Goal: Communication & Community: Answer question/provide support

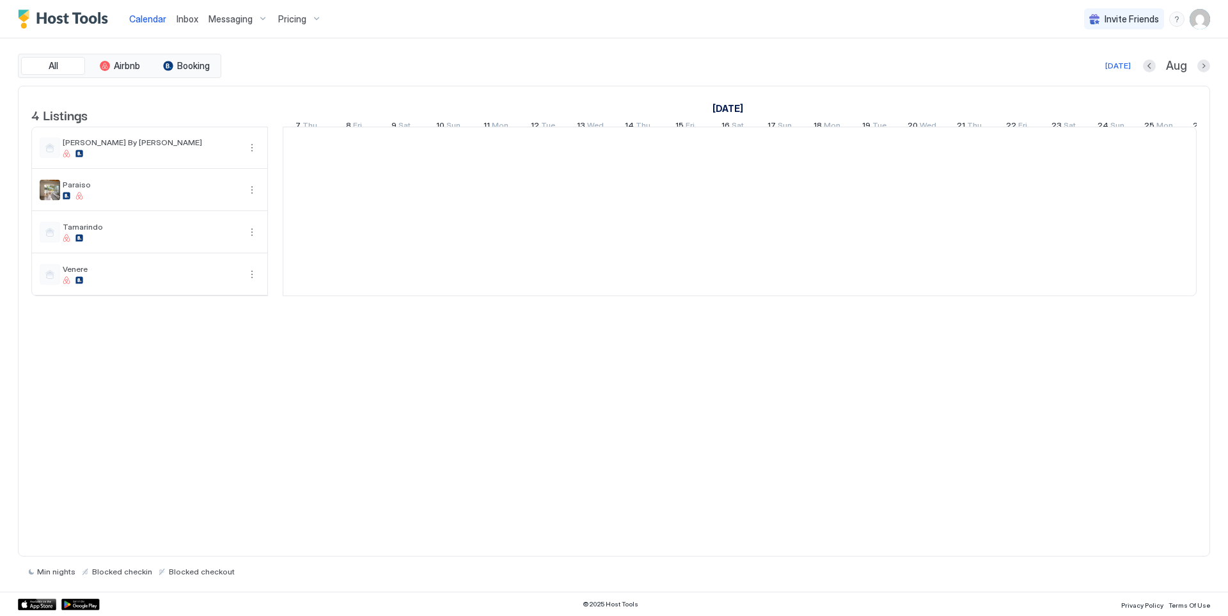
scroll to position [0, 711]
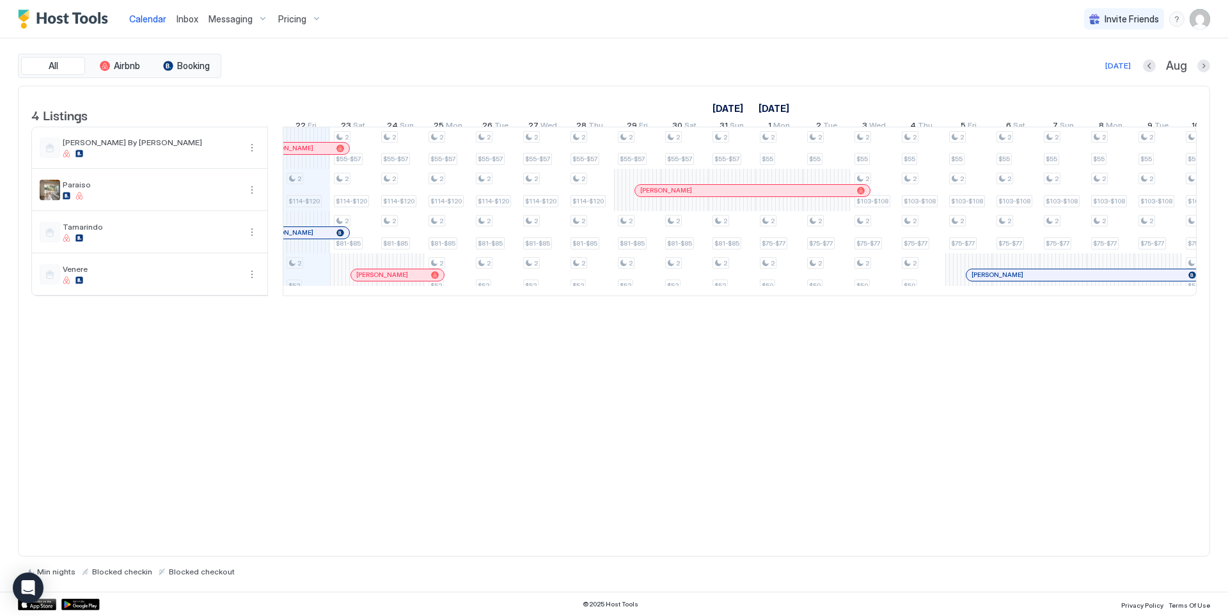
click at [191, 24] on span "Inbox" at bounding box center [188, 18] width 22 height 11
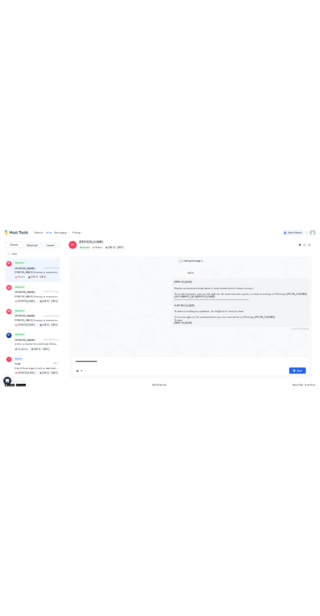
scroll to position [101, 0]
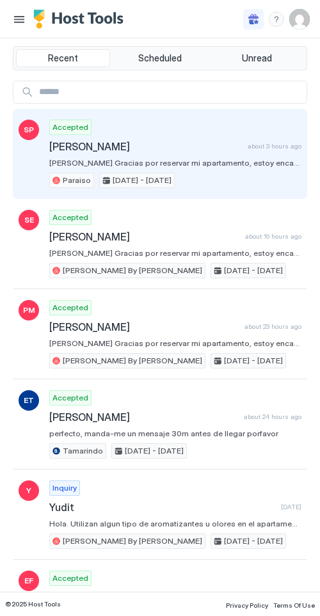
click at [95, 149] on span "[PERSON_NAME]" at bounding box center [145, 146] width 193 height 13
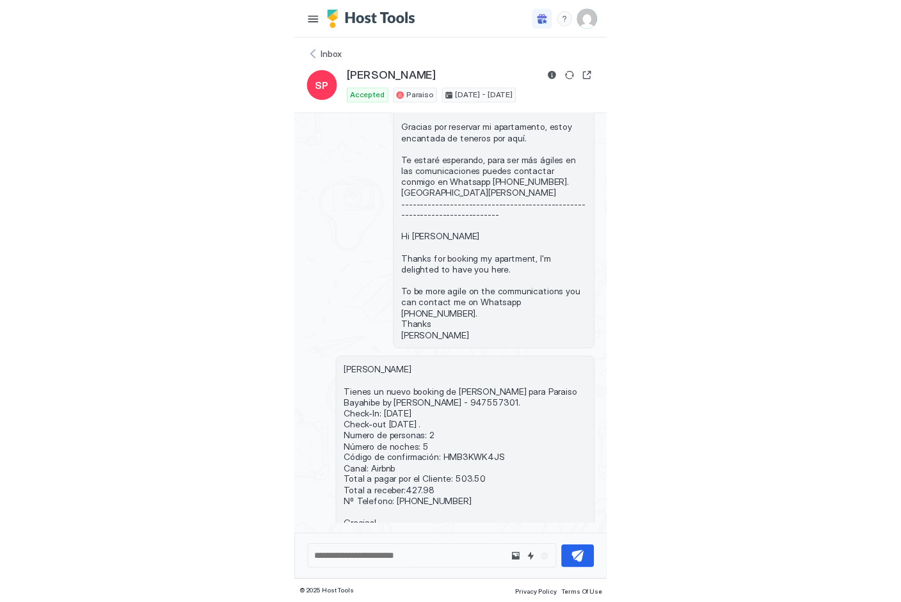
scroll to position [136, 0]
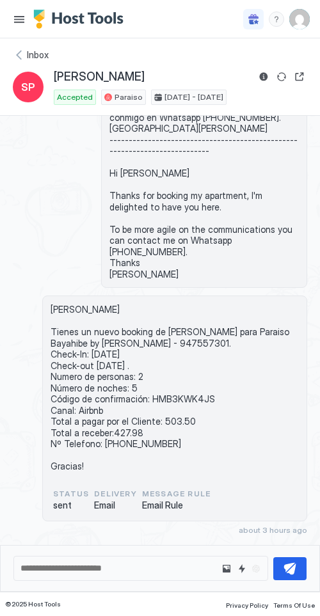
click at [180, 395] on span "[PERSON_NAME] Tienes un nuevo booking de [PERSON_NAME] para Paraiso Bayahibe by…" at bounding box center [175, 388] width 248 height 168
copy span "HMB3KWK4JS"
drag, startPoint x: 102, startPoint y: 77, endPoint x: 52, endPoint y: 80, distance: 50.0
click at [52, 80] on div "SP [PERSON_NAME] Accepted Paraiso [DATE] - [DATE]" at bounding box center [160, 87] width 294 height 36
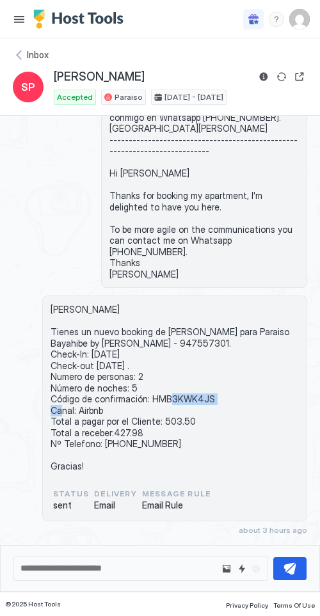
copy span "[PERSON_NAME]"
drag, startPoint x: 187, startPoint y: 418, endPoint x: 159, endPoint y: 422, distance: 28.3
click at [159, 422] on span "[PERSON_NAME] Tienes un nuevo booking de [PERSON_NAME] para Paraiso Bayahibe by…" at bounding box center [175, 388] width 248 height 168
copy span "503.50"
drag, startPoint x: 158, startPoint y: 250, endPoint x: 225, endPoint y: 241, distance: 67.1
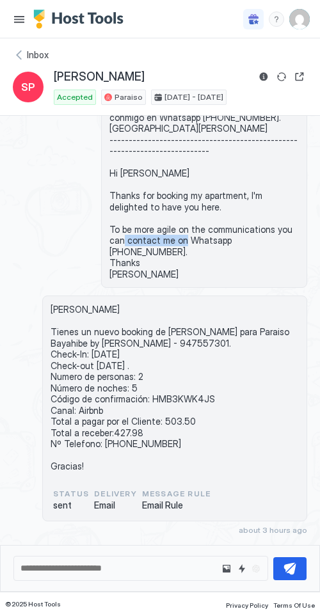
click at [225, 241] on span "[PERSON_NAME] Gracias por reservar mi apartamento, estoy encantada de teneros p…" at bounding box center [203, 156] width 189 height 246
copy span "[PHONE_NUMBER]."
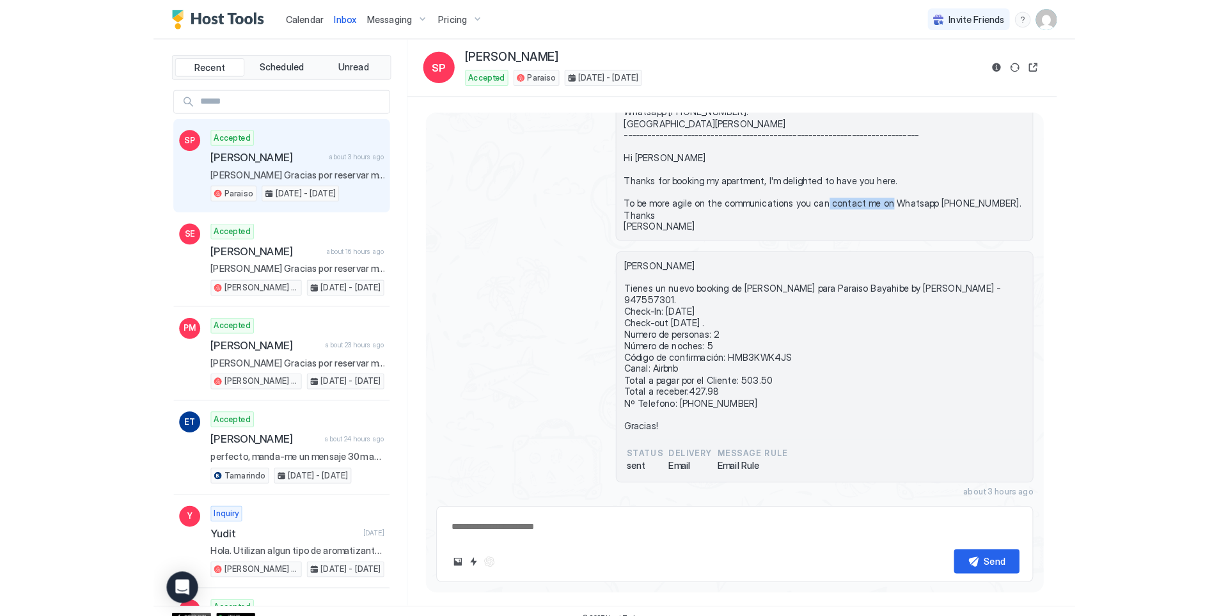
scroll to position [74, 0]
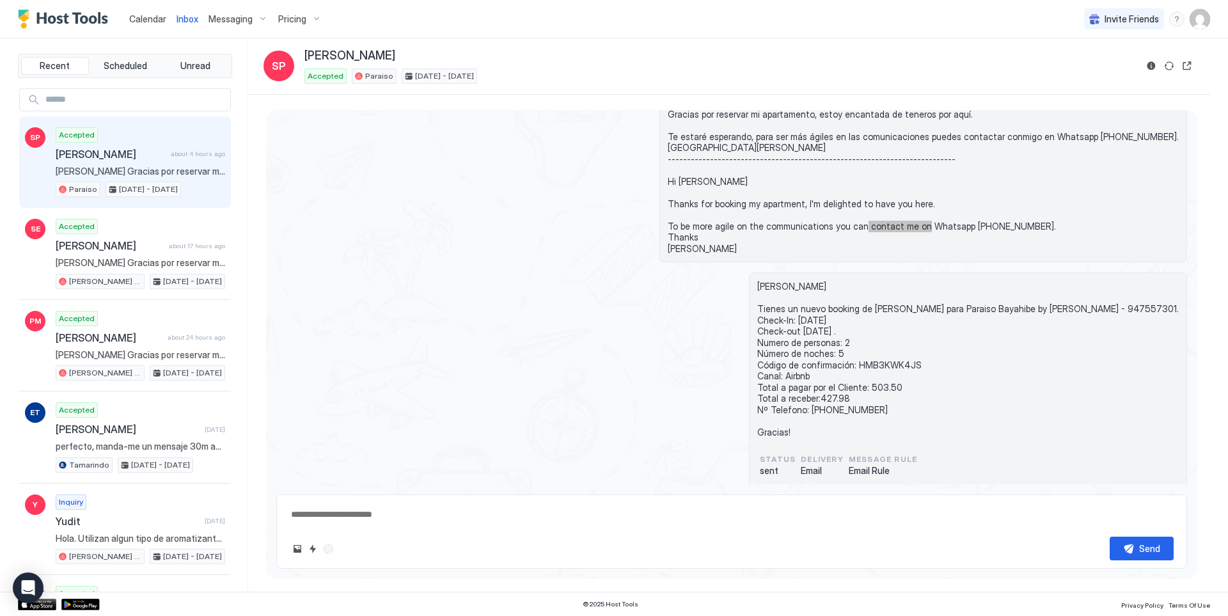
type textarea "*"
